Goal: Transaction & Acquisition: Purchase product/service

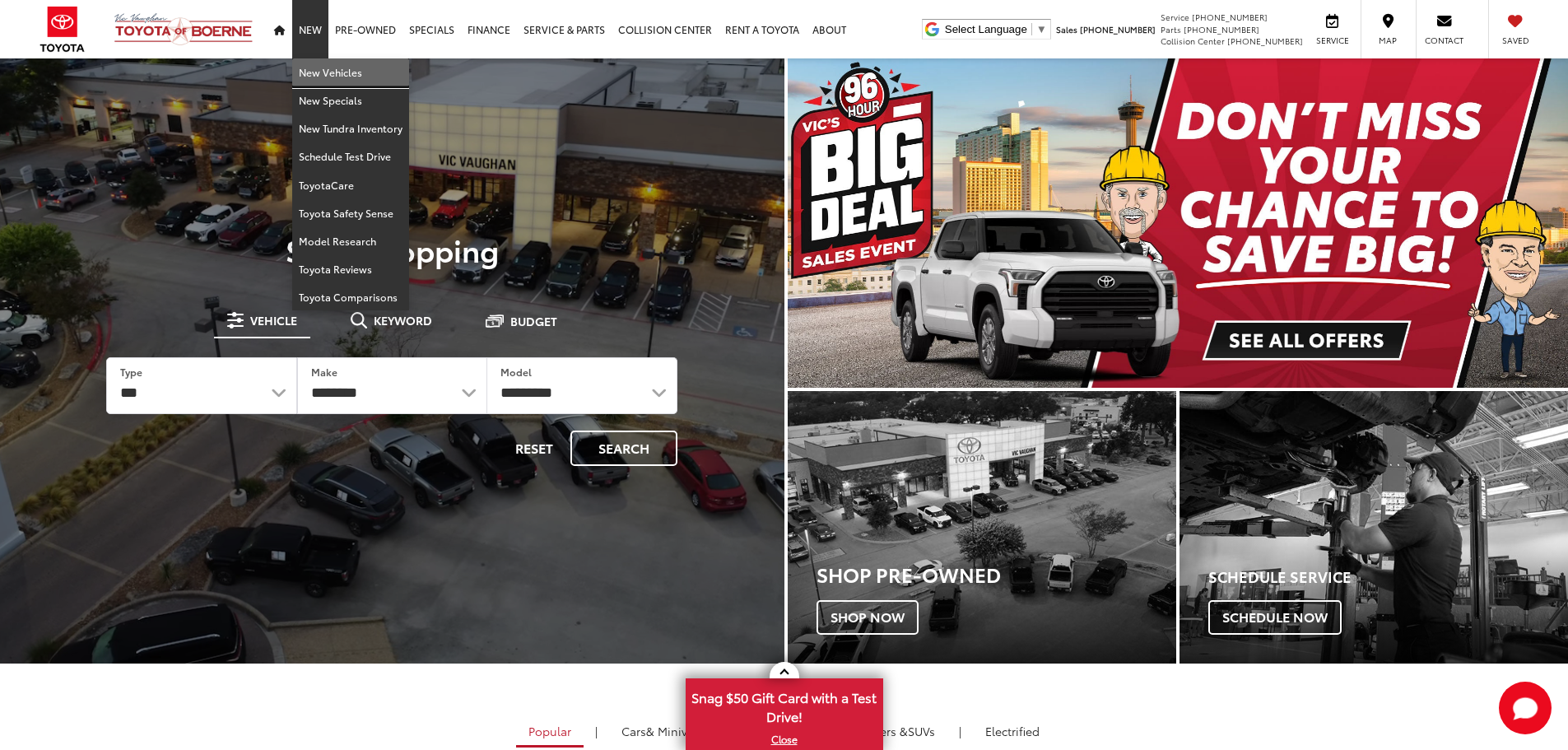
click at [329, 74] on link "New Vehicles" at bounding box center [350, 71] width 117 height 28
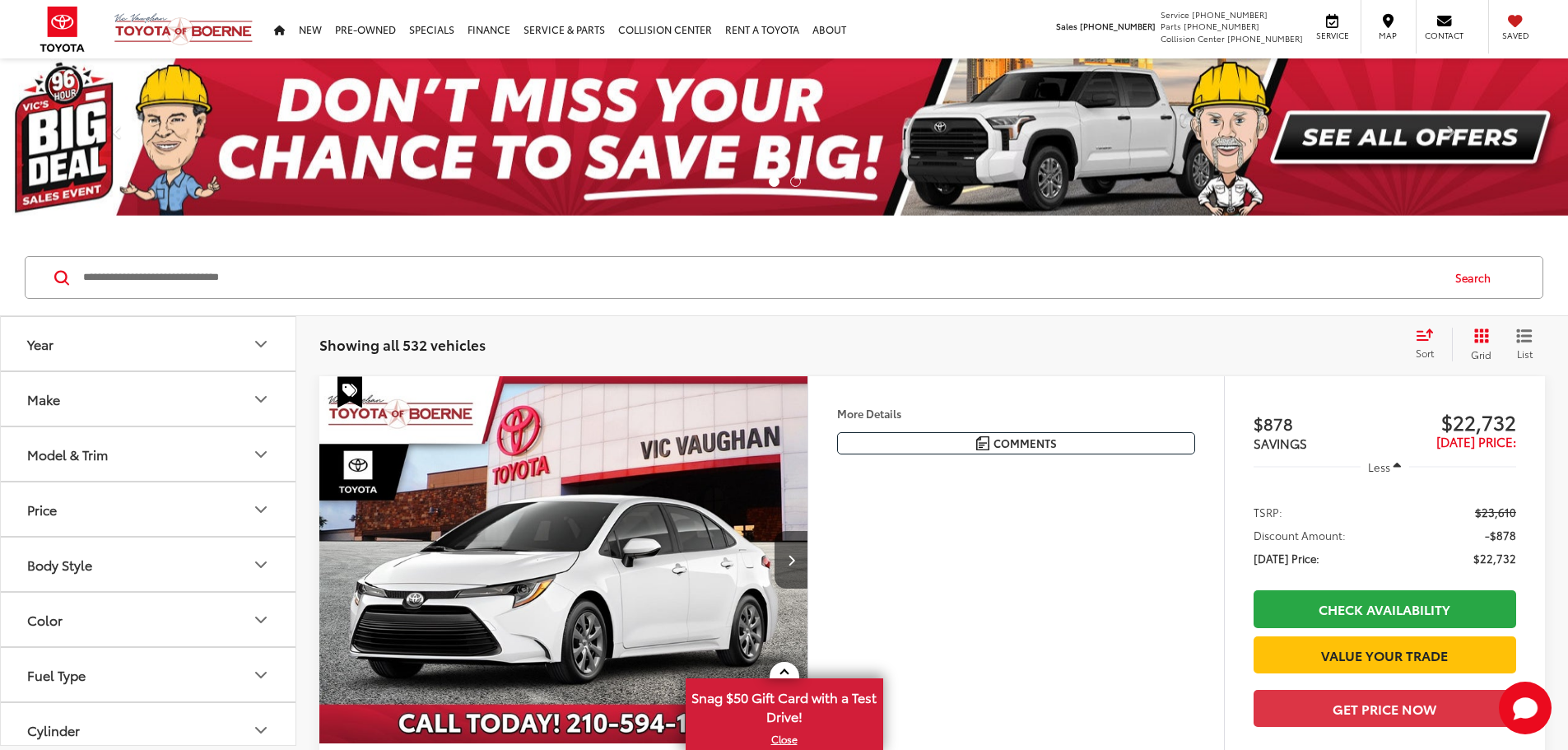
click at [189, 459] on button "Model & Trim" at bounding box center [149, 454] width 296 height 53
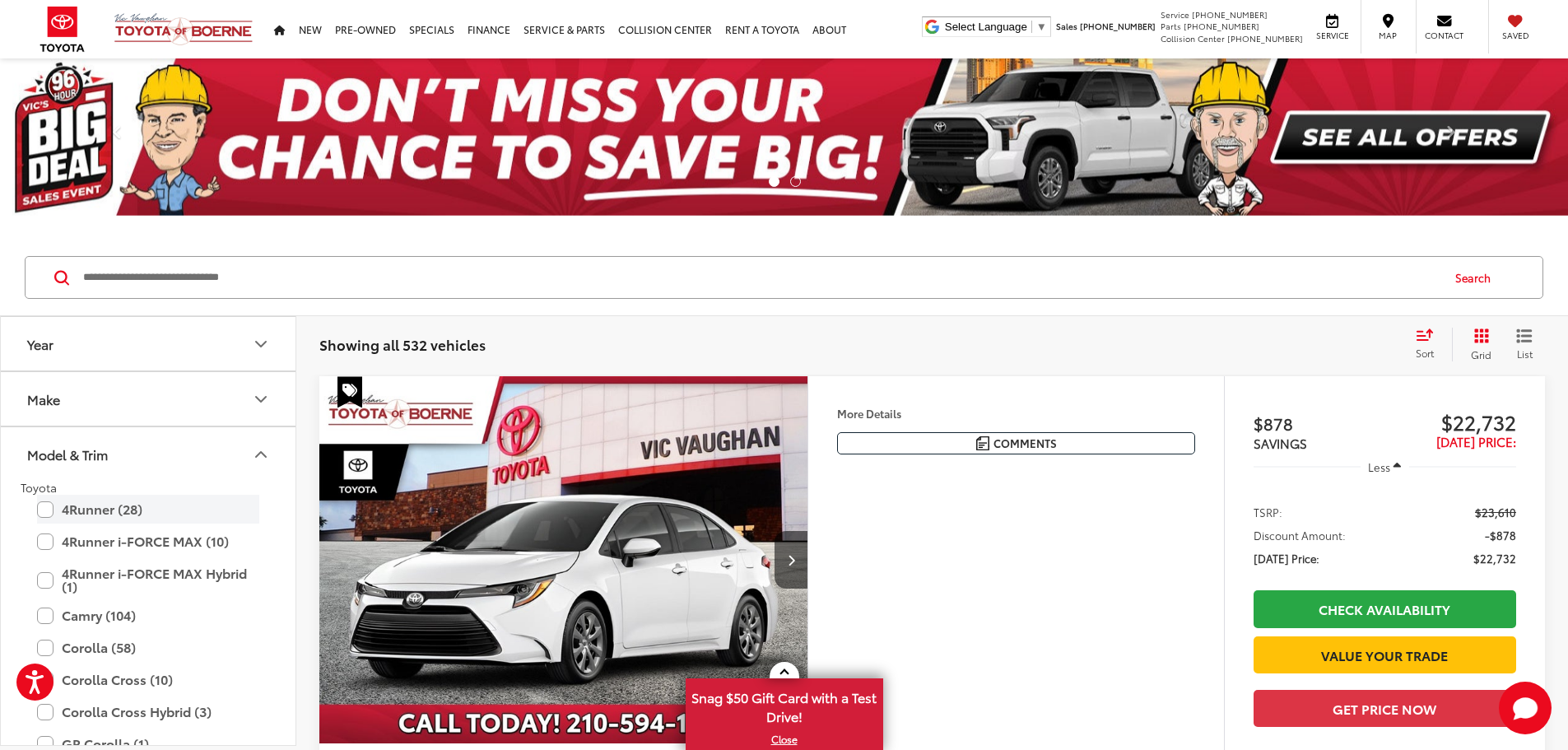
click at [98, 506] on label "4Runner (28)" at bounding box center [148, 509] width 222 height 29
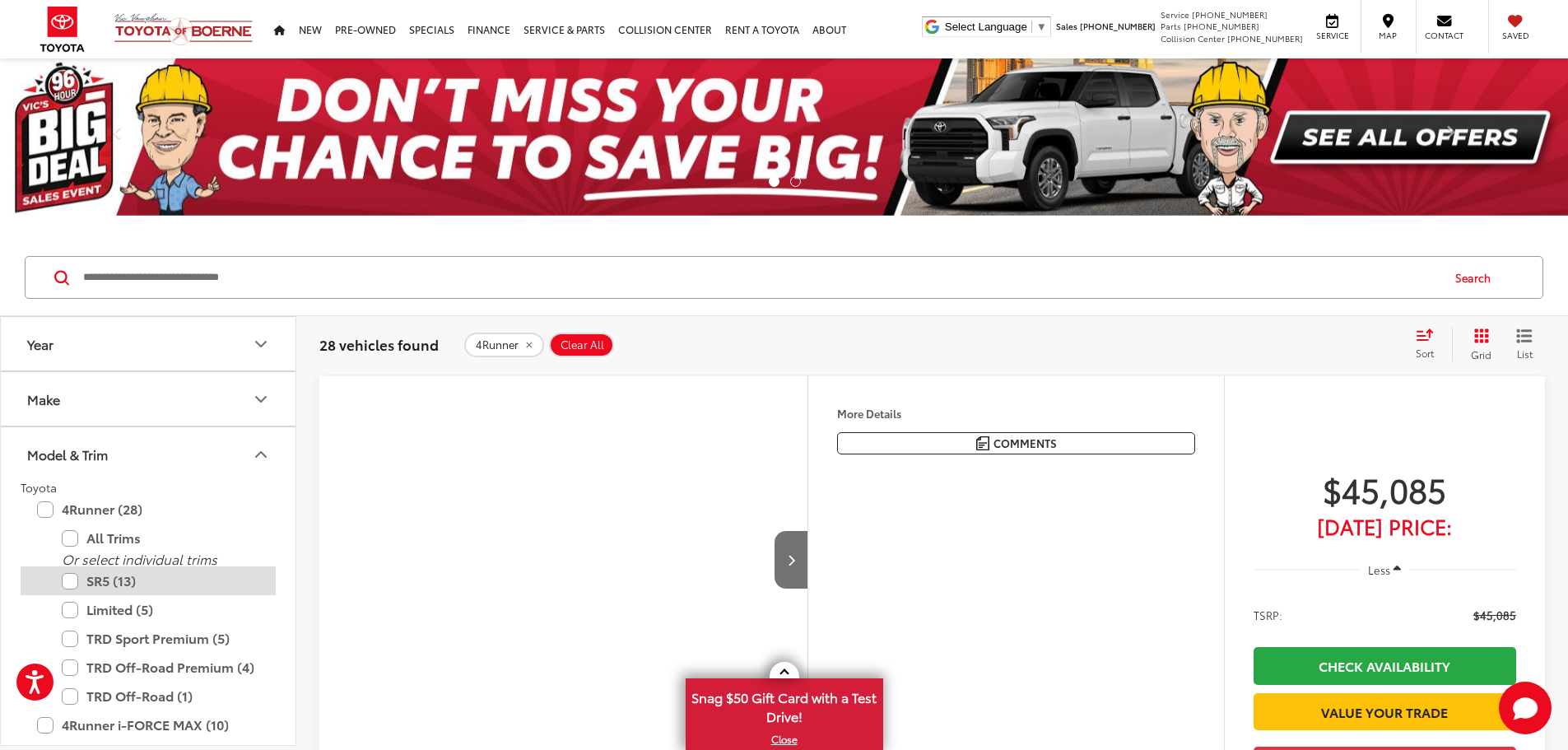
click at [106, 580] on label "SR5 (13)" at bounding box center [160, 581] width 197 height 29
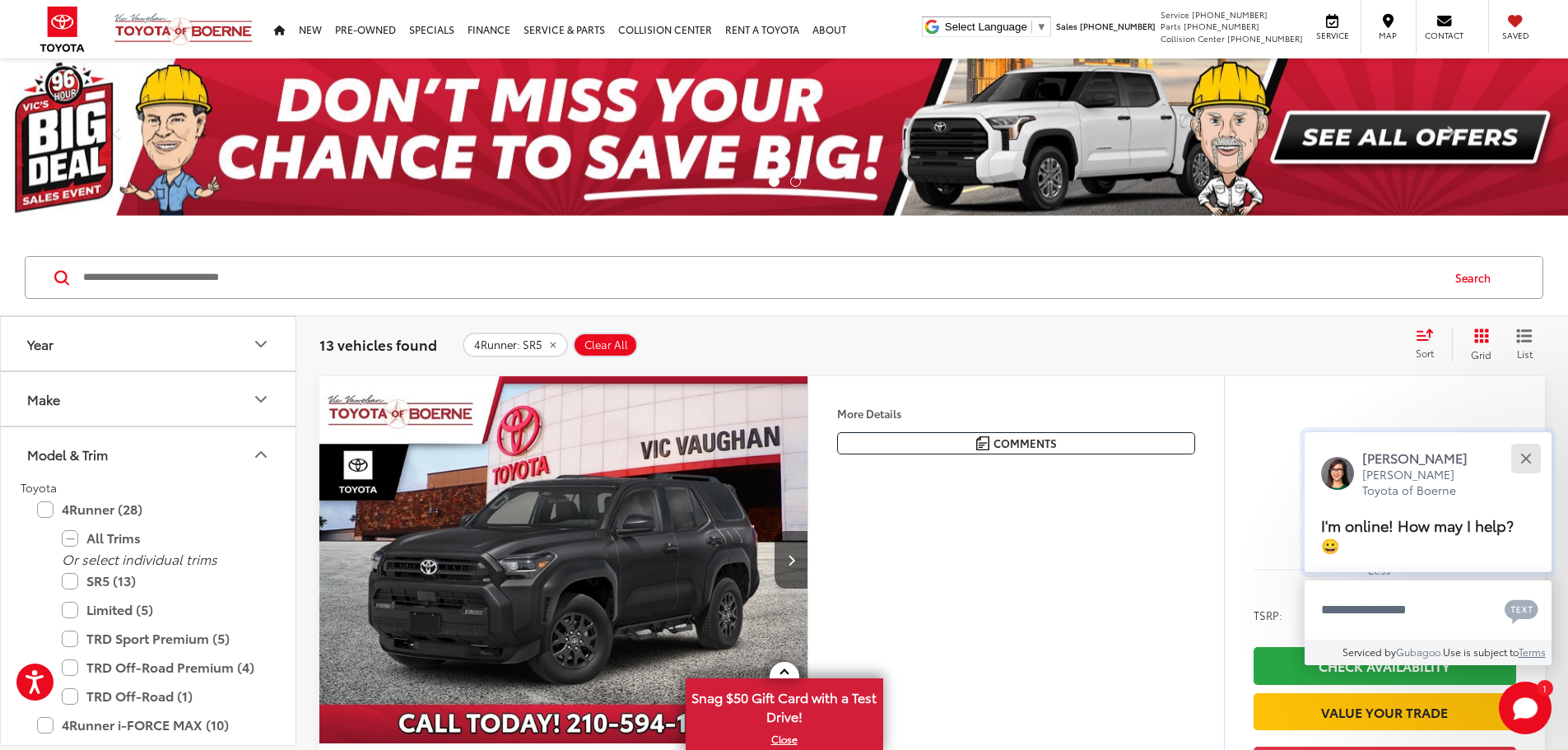
click at [1521, 456] on button "Close" at bounding box center [1525, 458] width 35 height 35
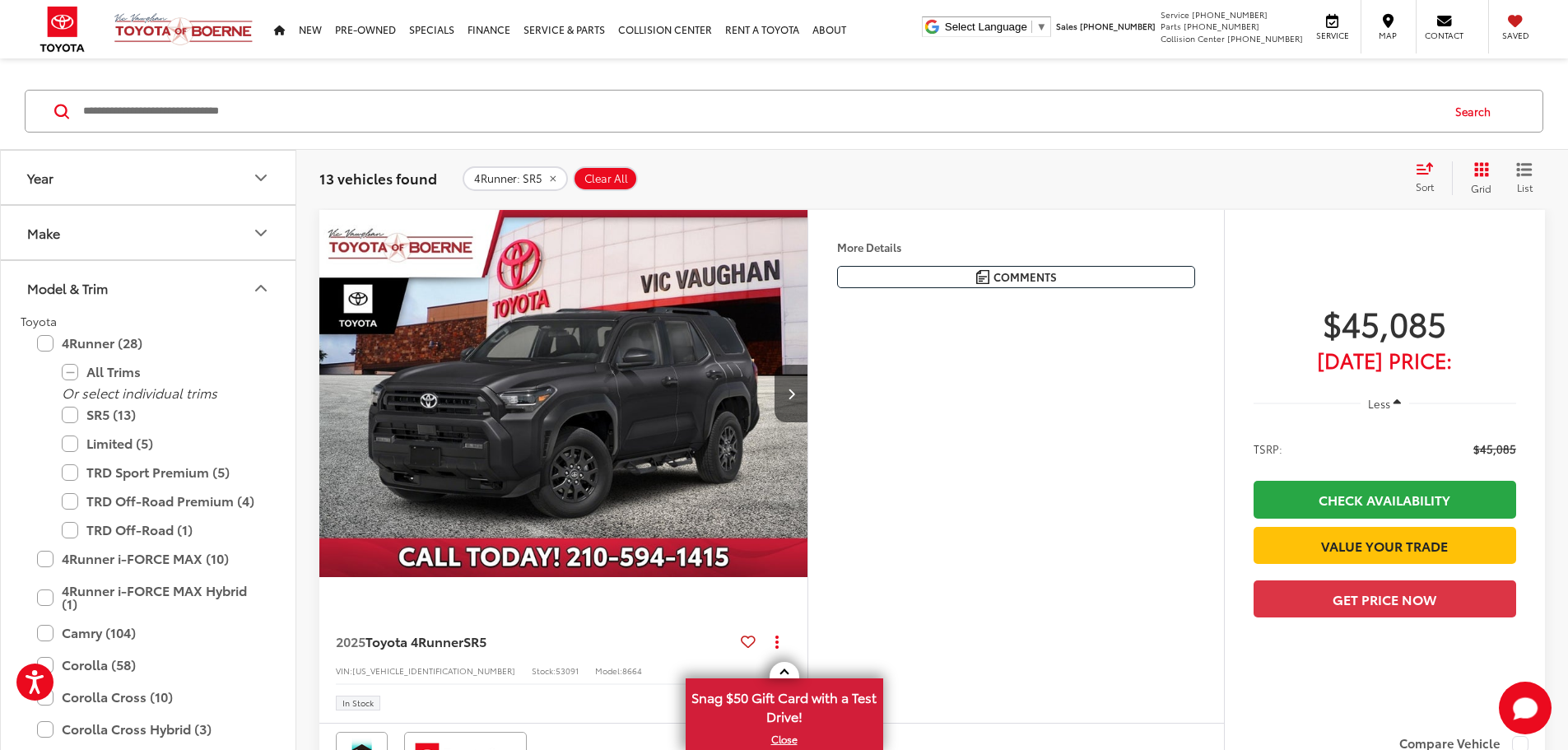
scroll to position [247, 0]
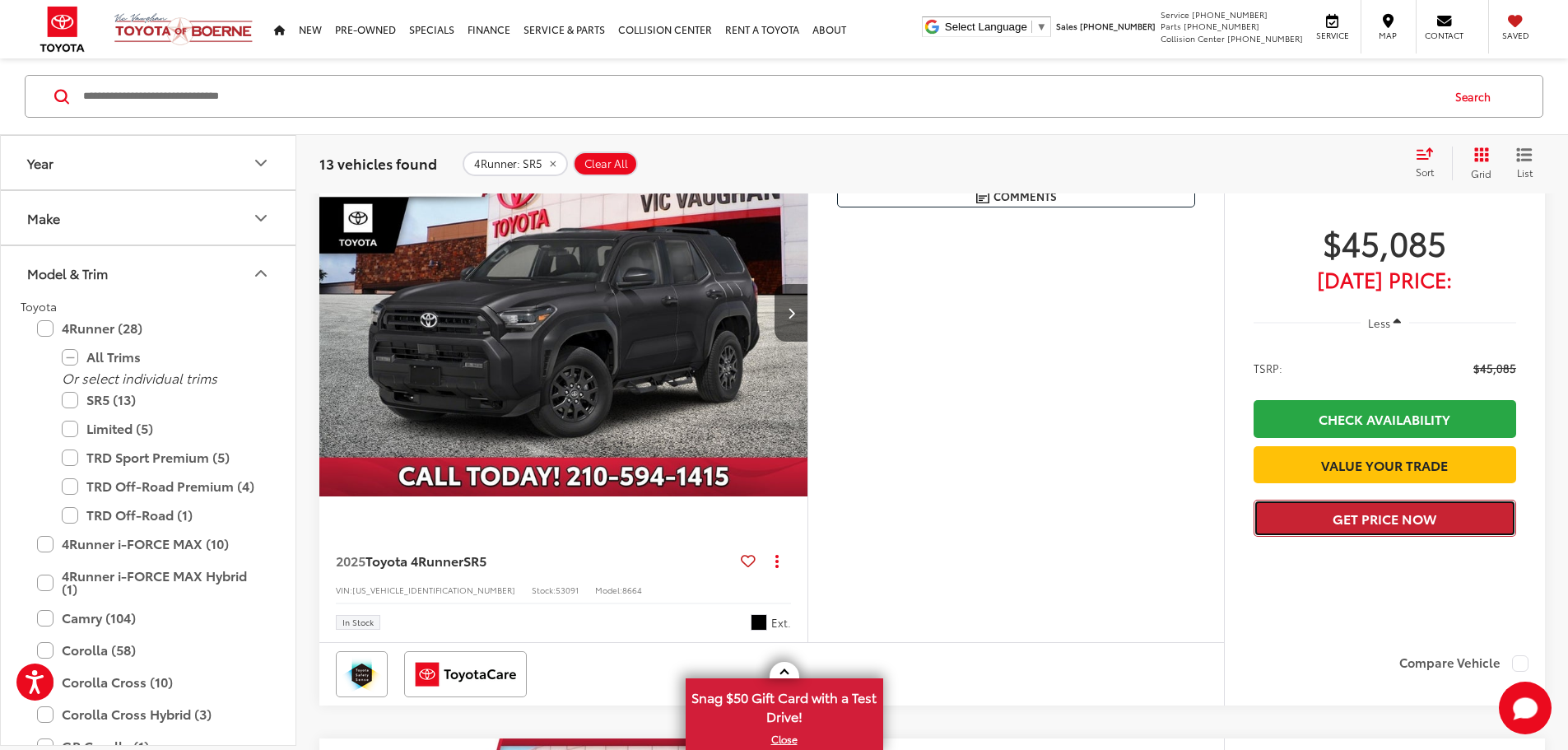
click at [1344, 537] on button "Get Price Now" at bounding box center [1385, 518] width 263 height 37
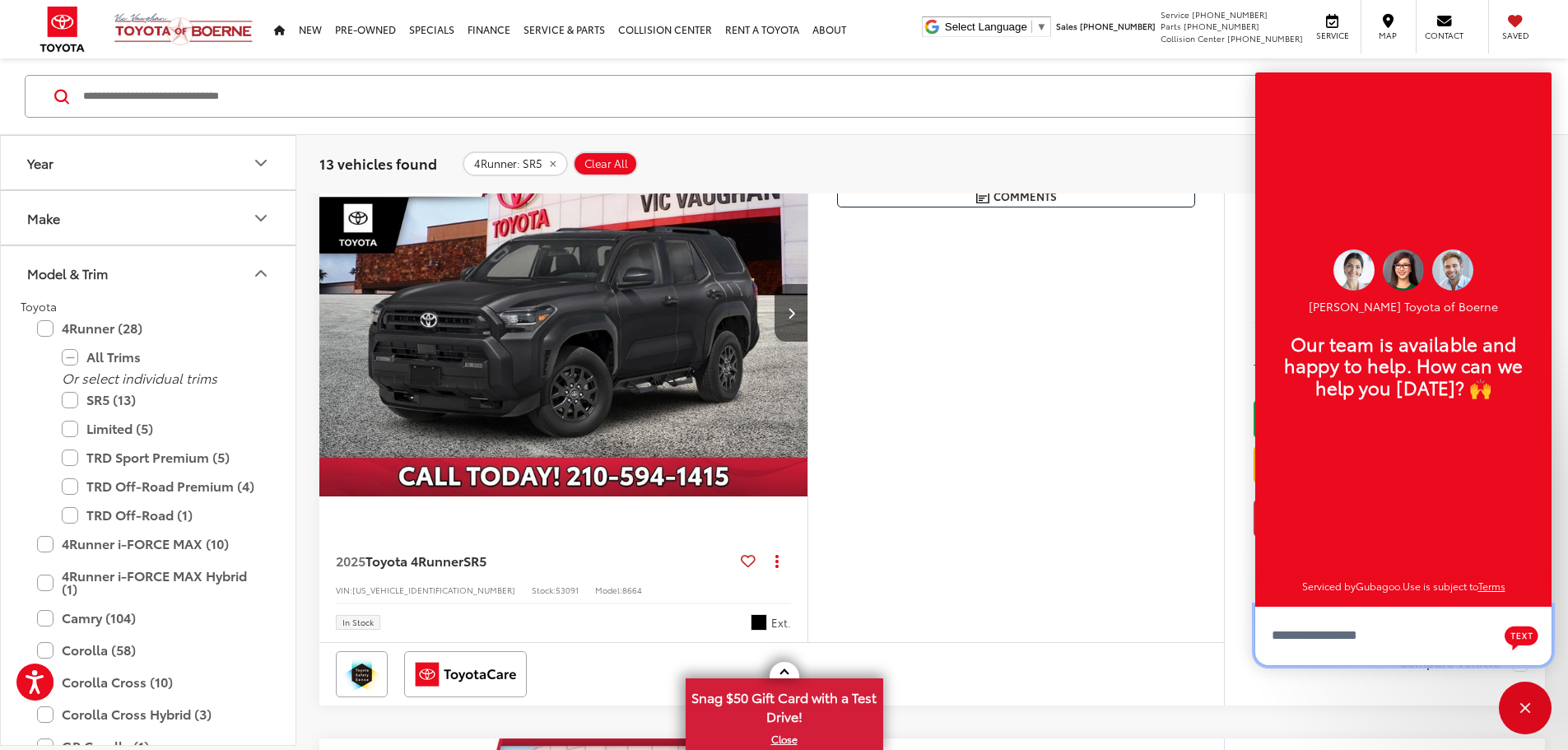
scroll to position [20, 0]
click at [1531, 701] on div "Close" at bounding box center [1524, 707] width 52 height 52
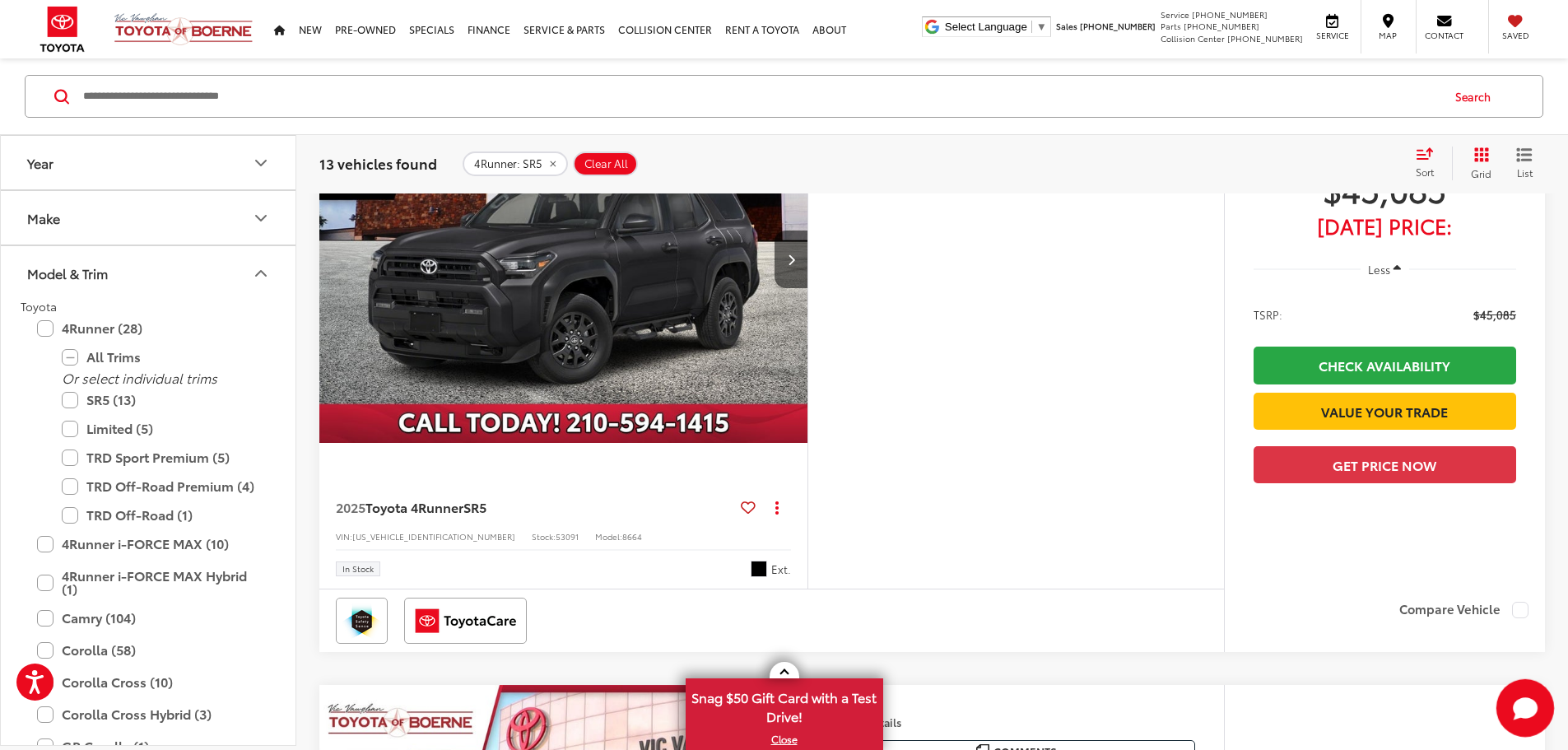
scroll to position [329, 0]
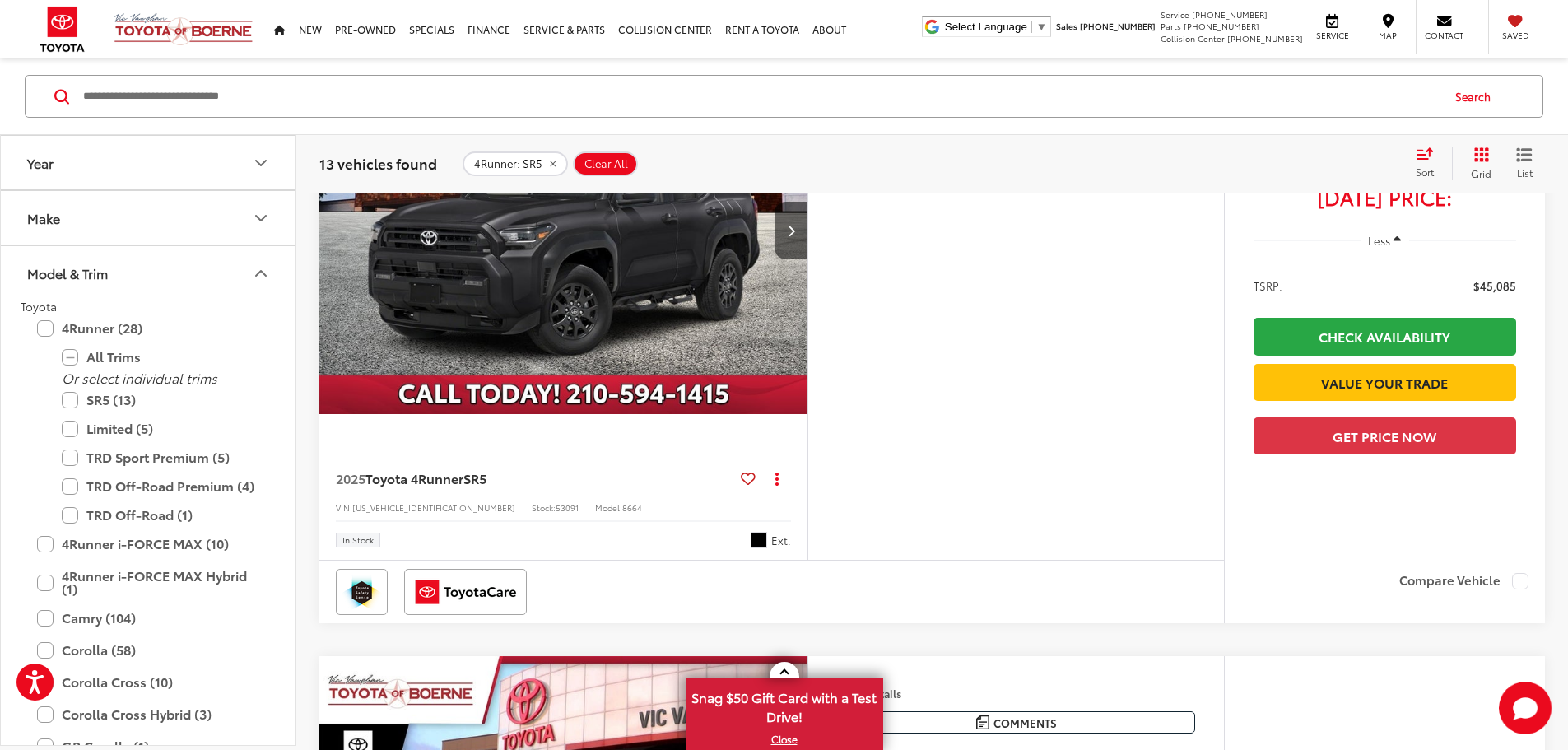
click at [1254, 409] on capital-one-entry-button at bounding box center [1254, 409] width 0 height 0
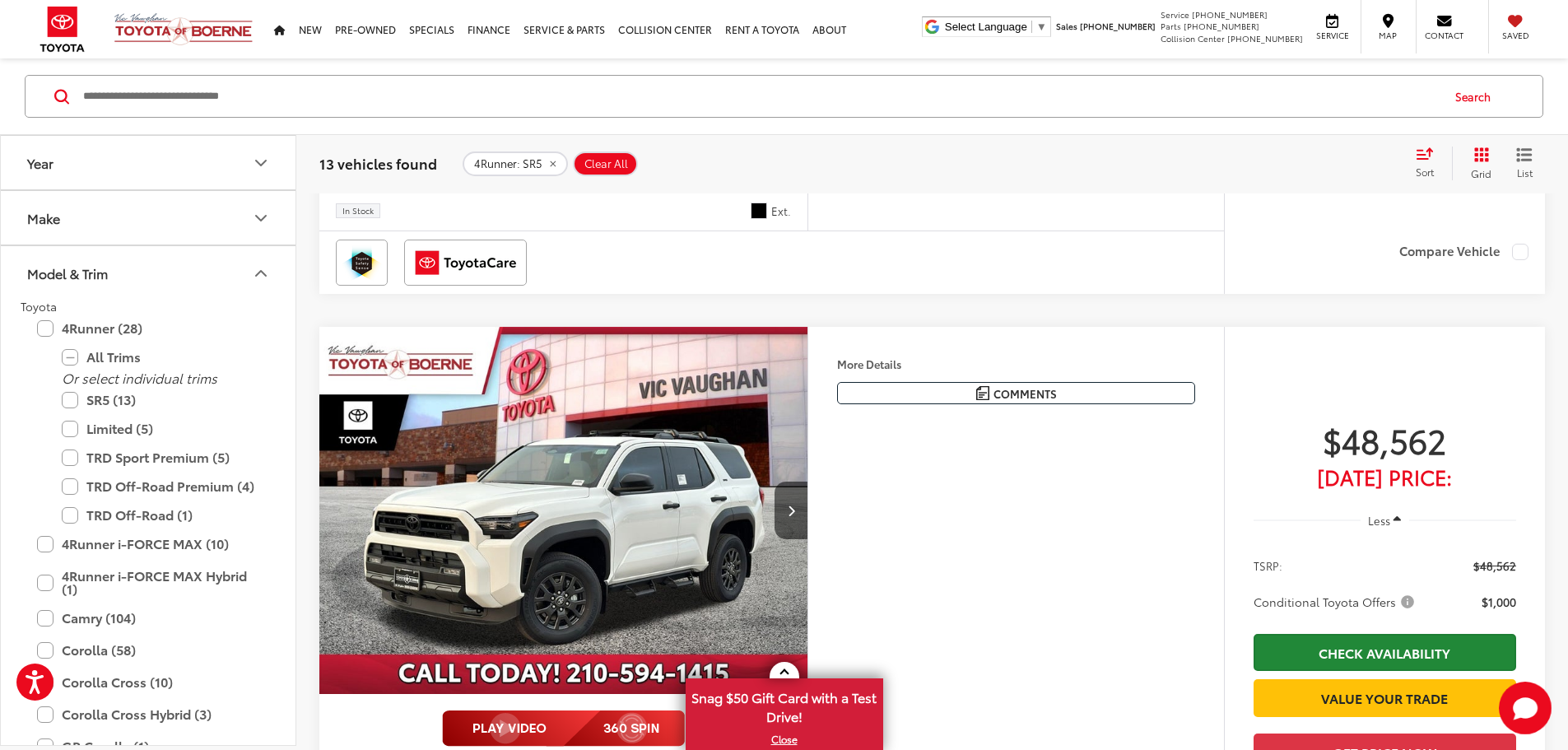
scroll to position [987, 0]
